Goal: Find specific page/section: Find specific page/section

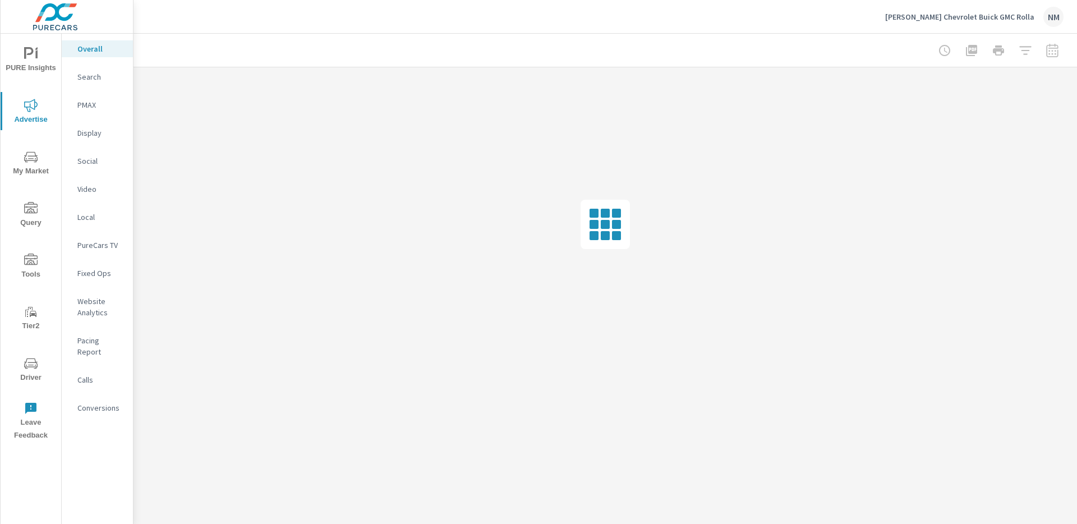
click at [102, 75] on p "Search" at bounding box center [100, 76] width 47 height 11
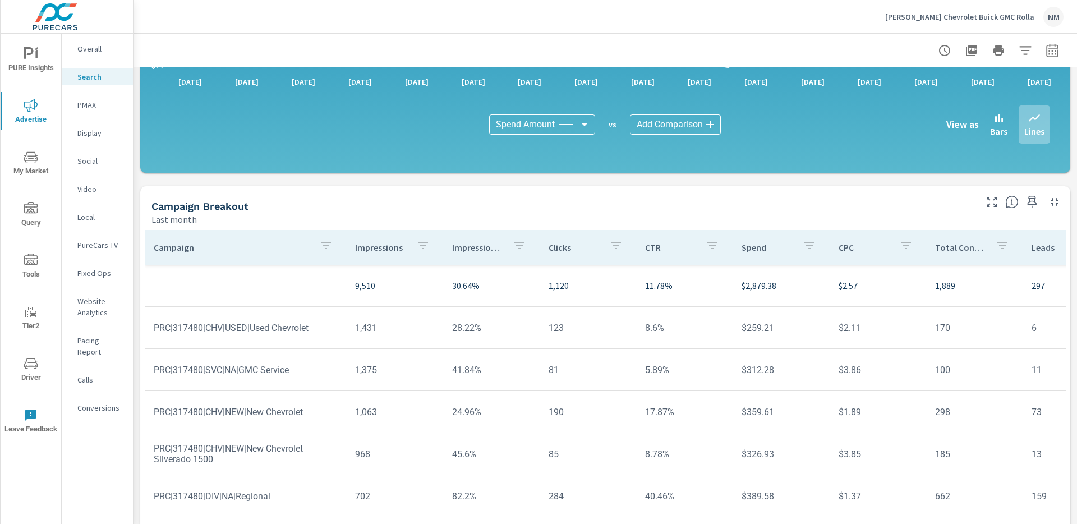
scroll to position [739, 0]
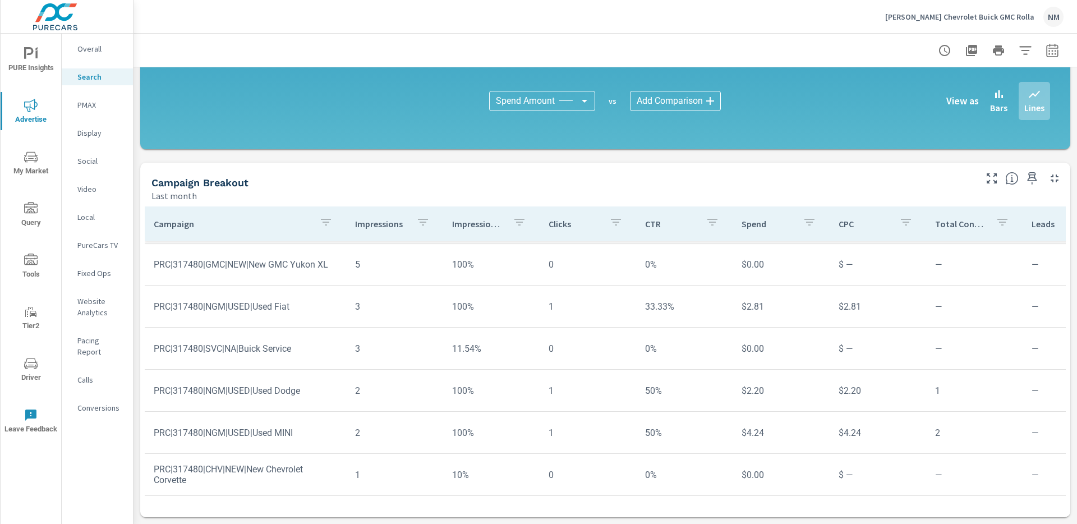
scroll to position [1689, 0]
